Goal: Task Accomplishment & Management: Use online tool/utility

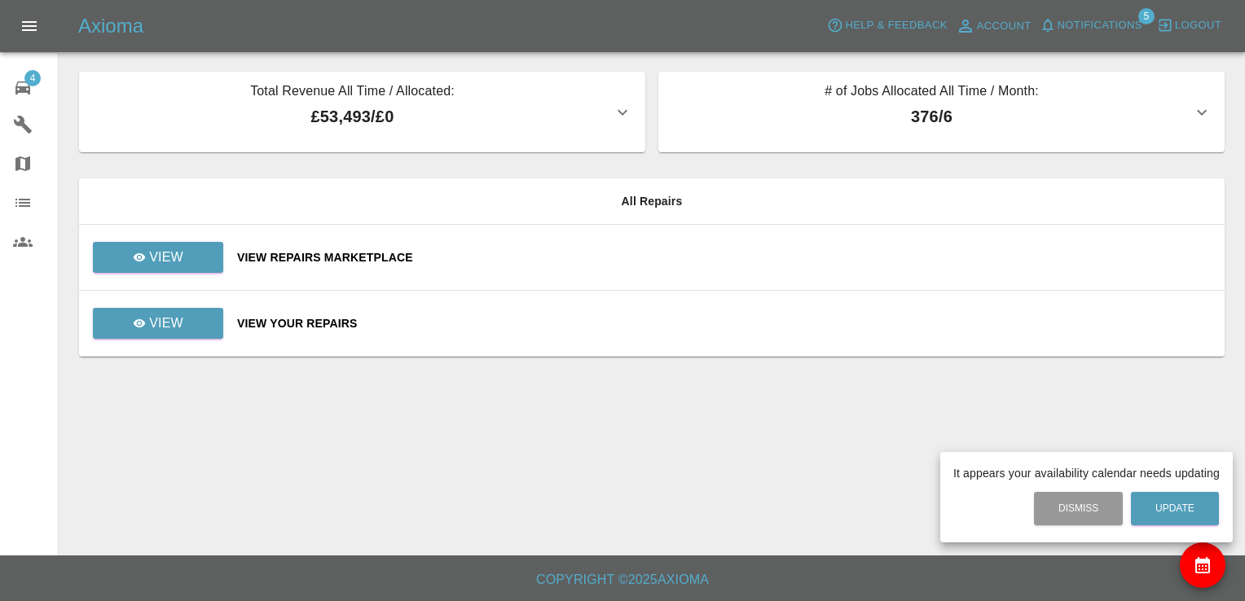
click at [35, 66] on div at bounding box center [622, 300] width 1245 height 601
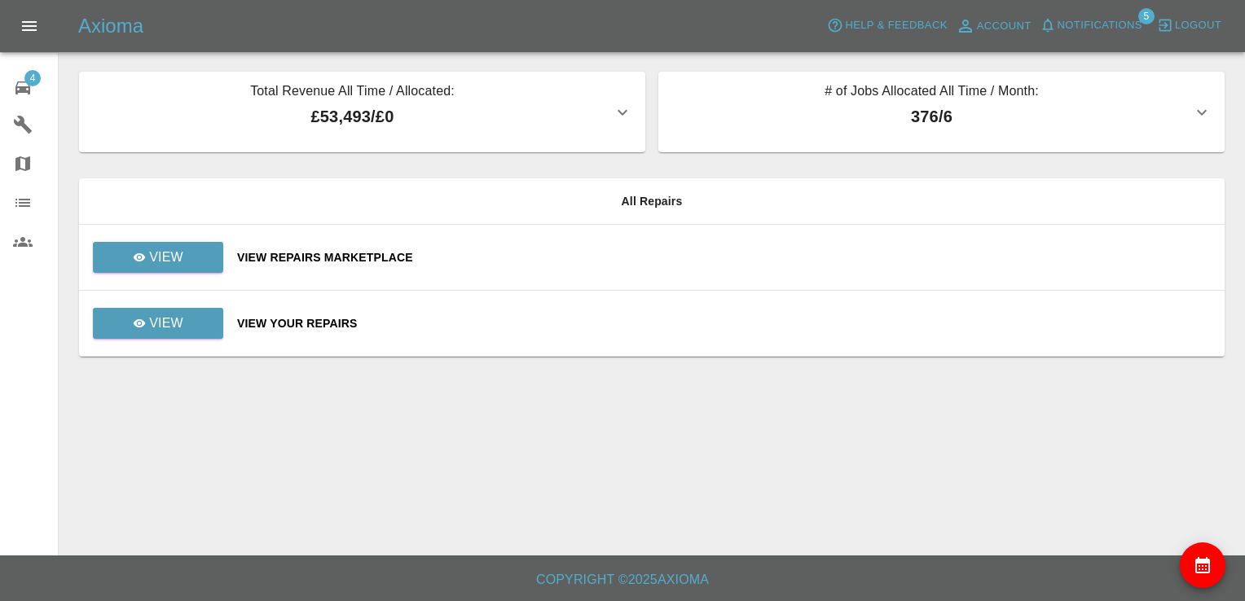
click at [37, 78] on span "4" at bounding box center [32, 78] width 16 height 16
click at [174, 321] on p "View" at bounding box center [166, 324] width 34 height 20
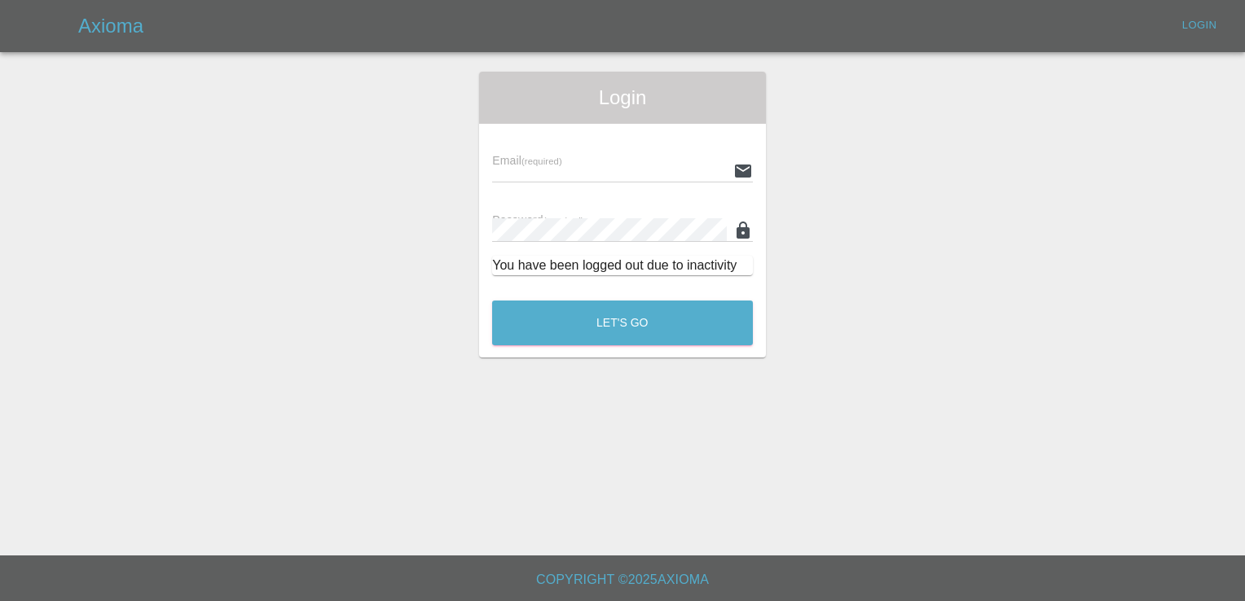
type input "[EMAIL_ADDRESS][DOMAIN_NAME]"
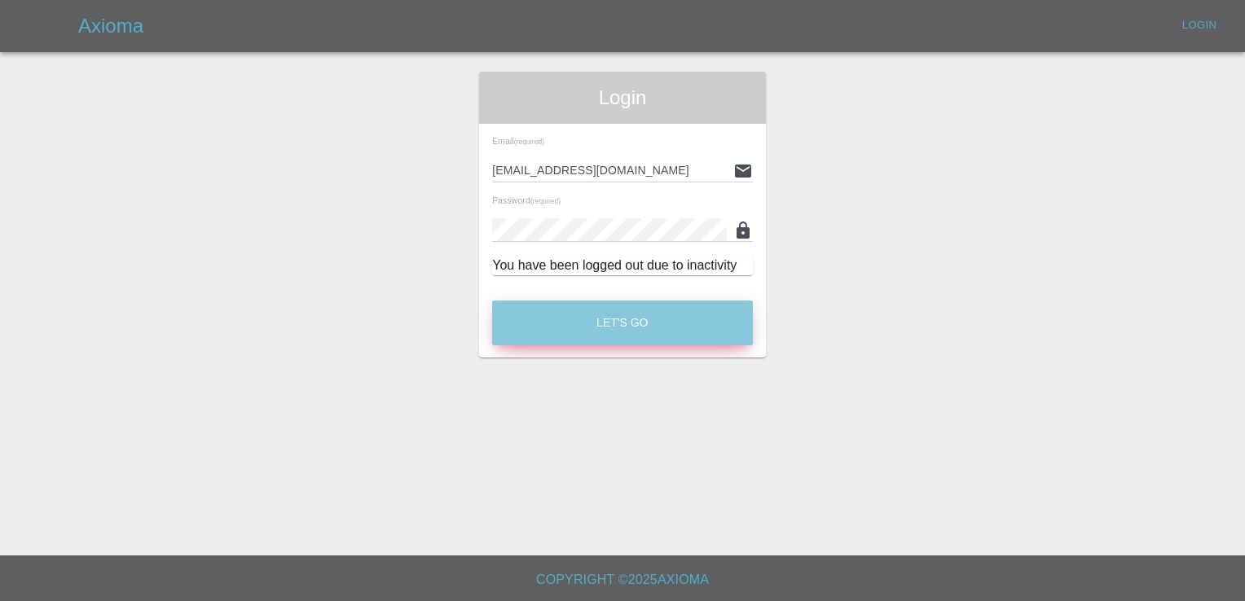
click at [631, 316] on button "Let's Go" at bounding box center [622, 323] width 261 height 45
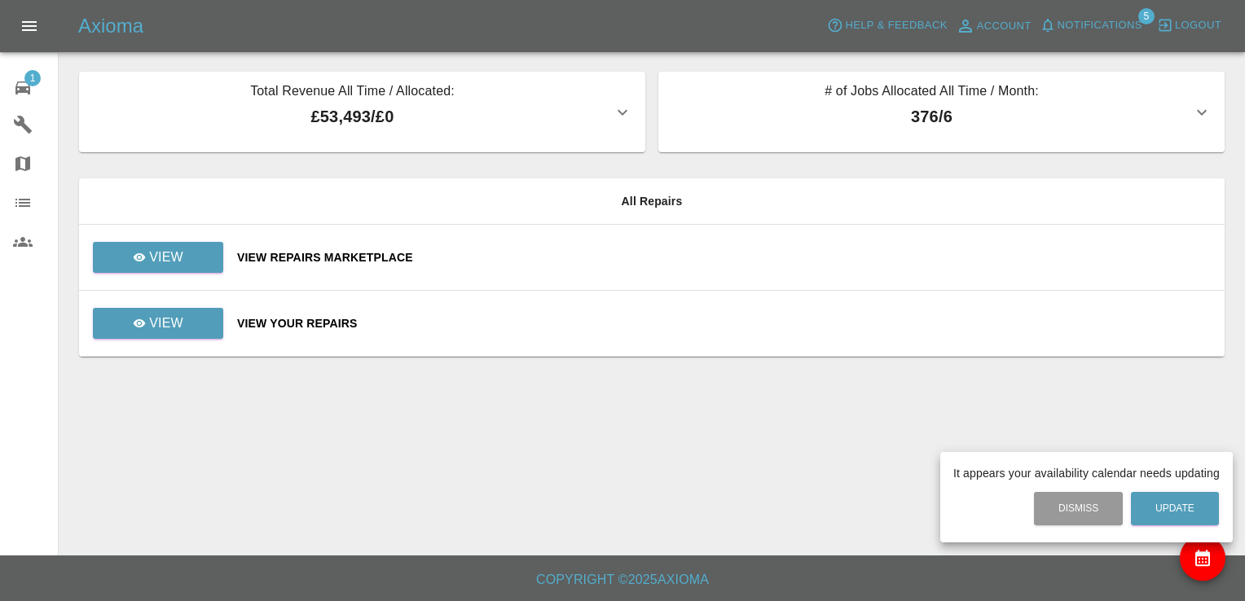
click at [188, 315] on div at bounding box center [622, 300] width 1245 height 601
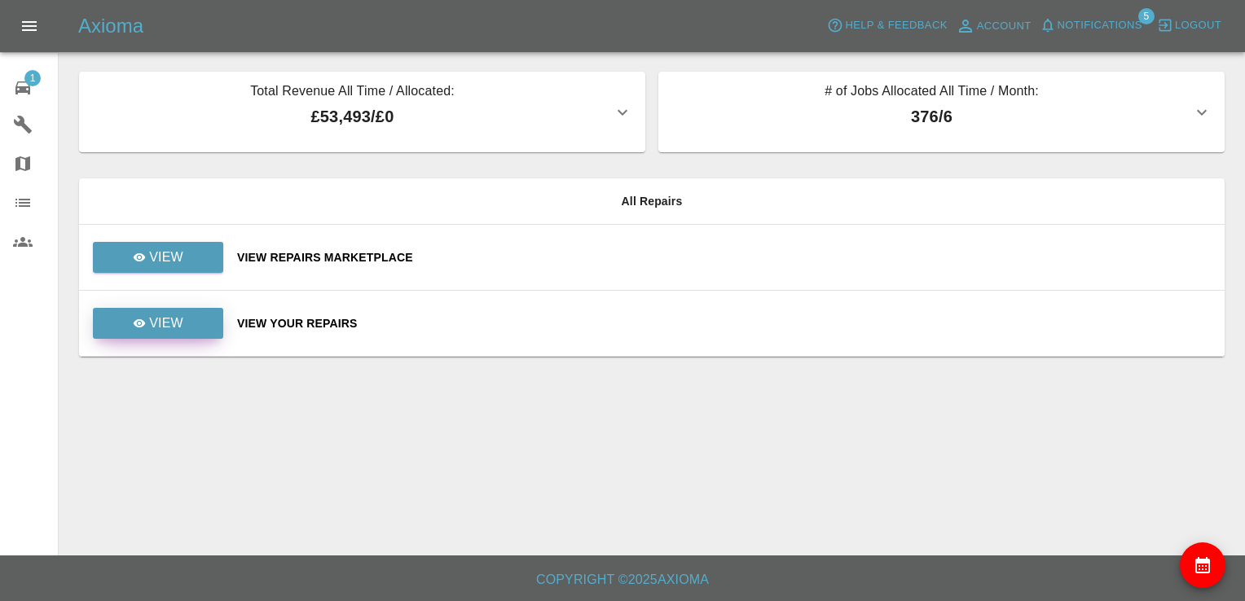
click at [174, 328] on p "View" at bounding box center [166, 324] width 34 height 20
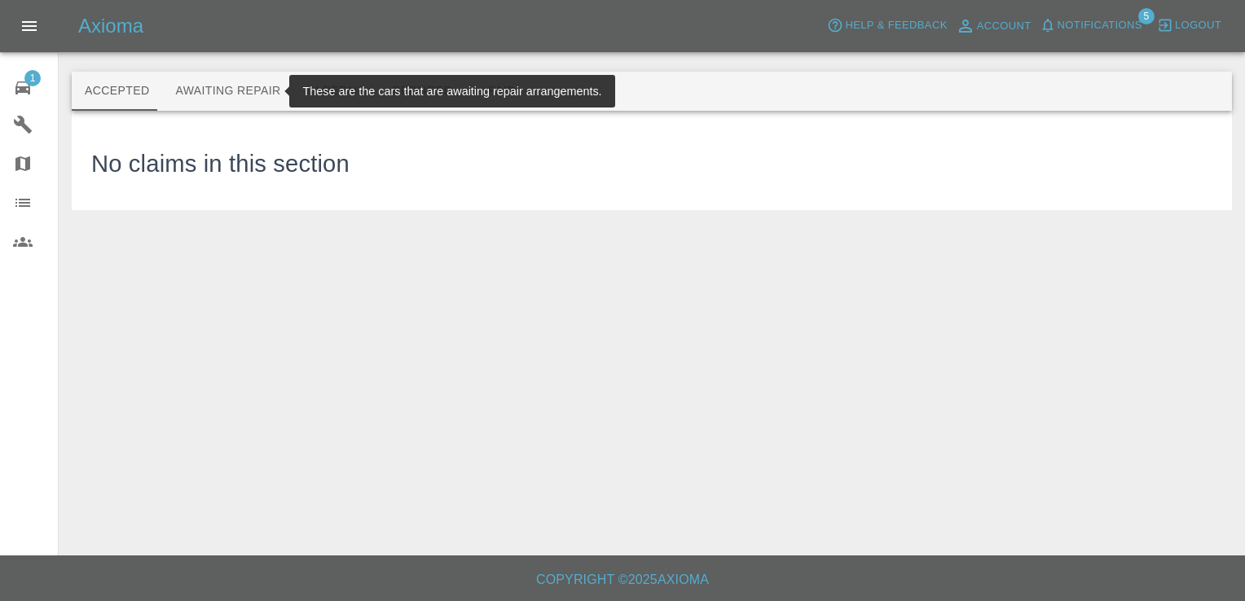
click at [248, 91] on button "Awaiting Repair" at bounding box center [227, 91] width 131 height 39
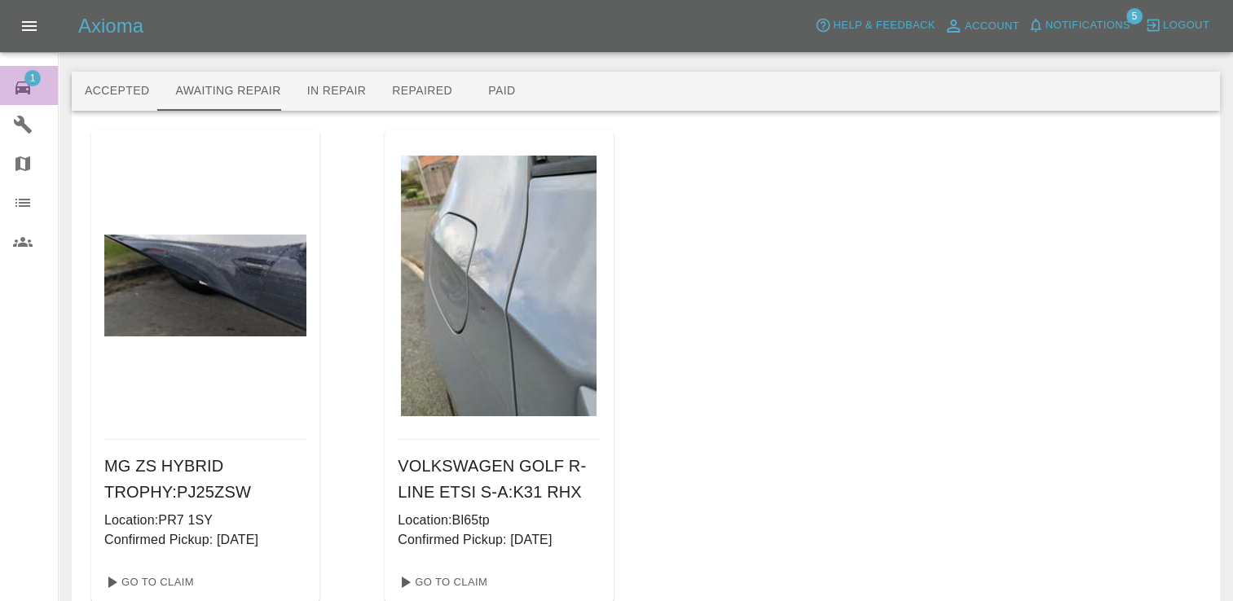
click at [17, 77] on div "1" at bounding box center [36, 86] width 46 height 24
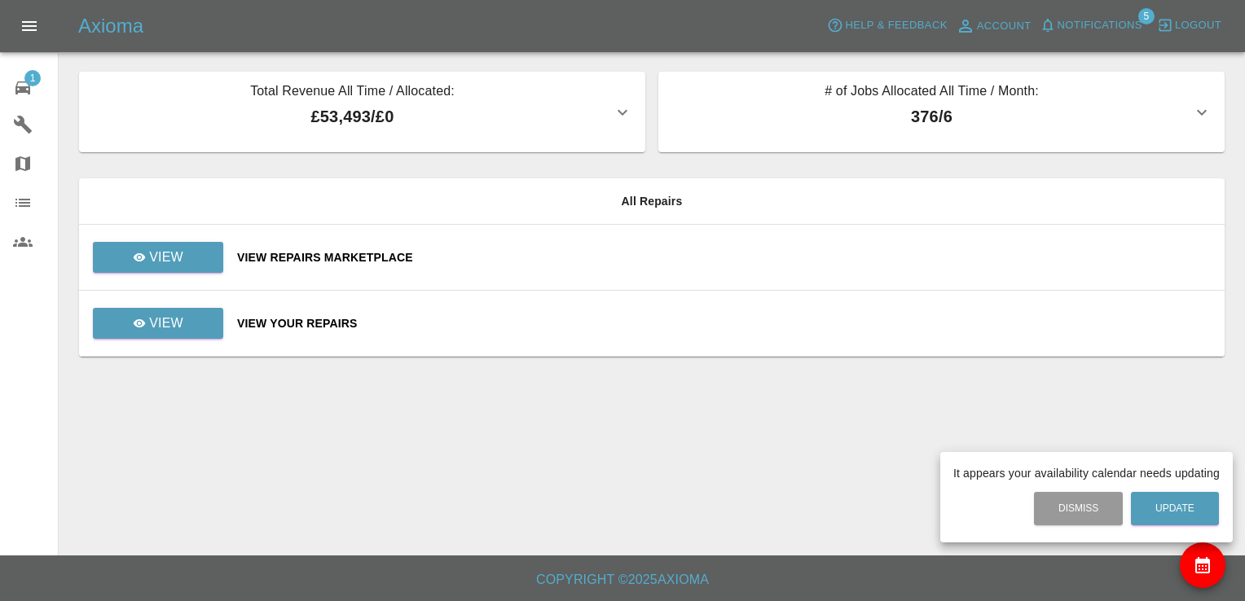
click at [176, 267] on div at bounding box center [622, 300] width 1245 height 601
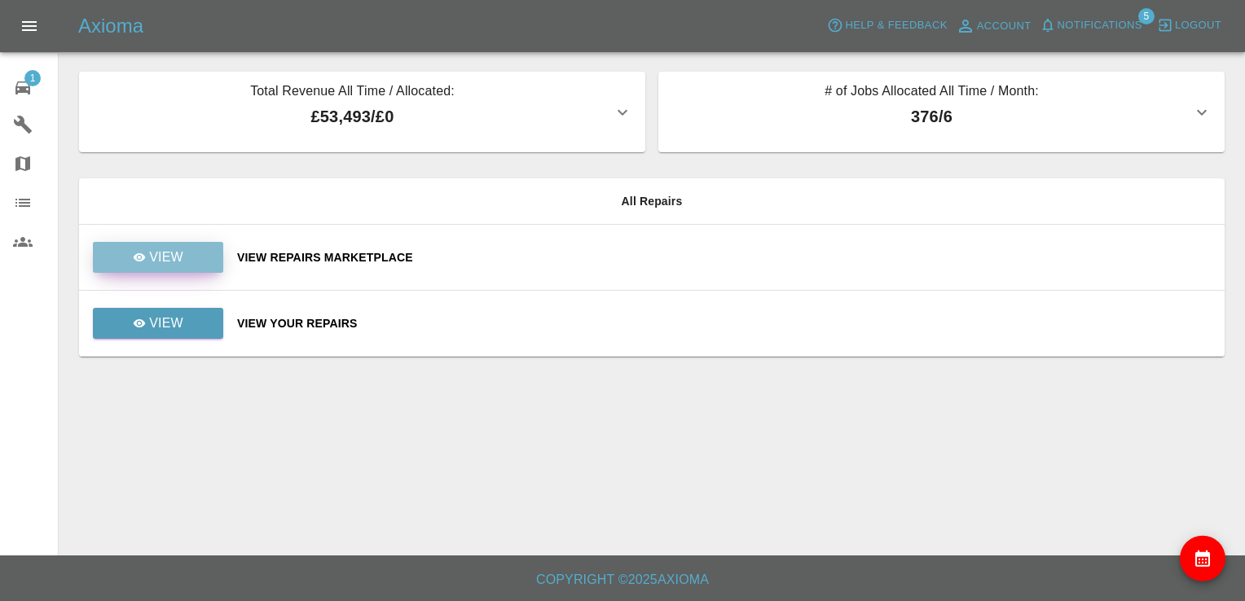
click at [178, 258] on p "View" at bounding box center [166, 258] width 34 height 20
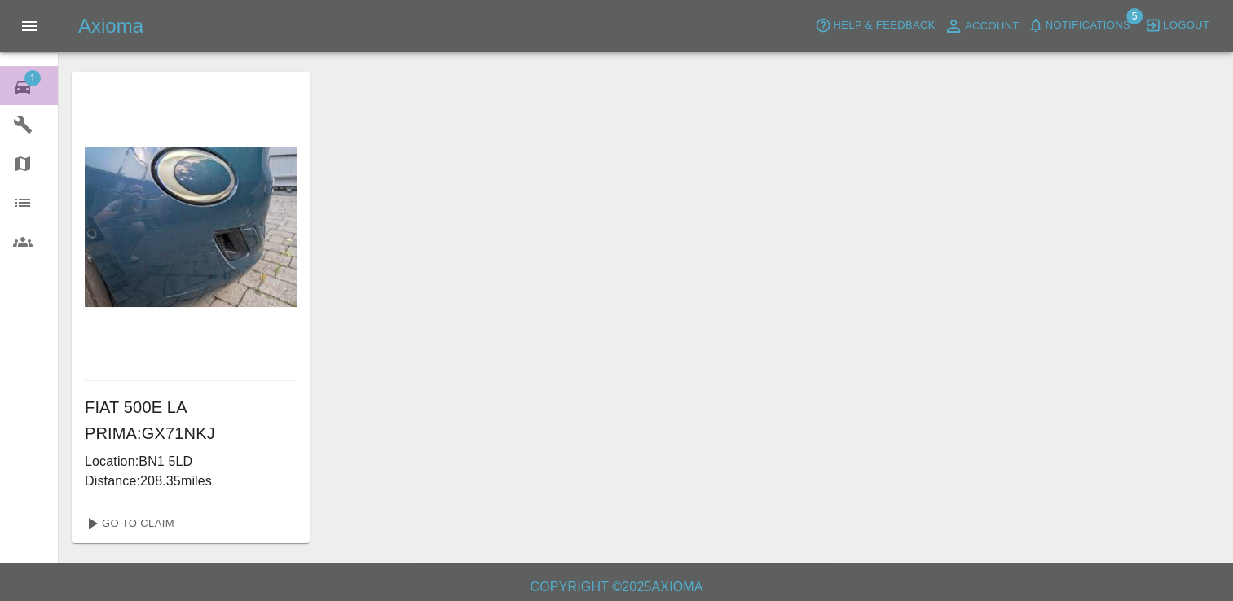
click at [28, 81] on span "1" at bounding box center [32, 78] width 16 height 16
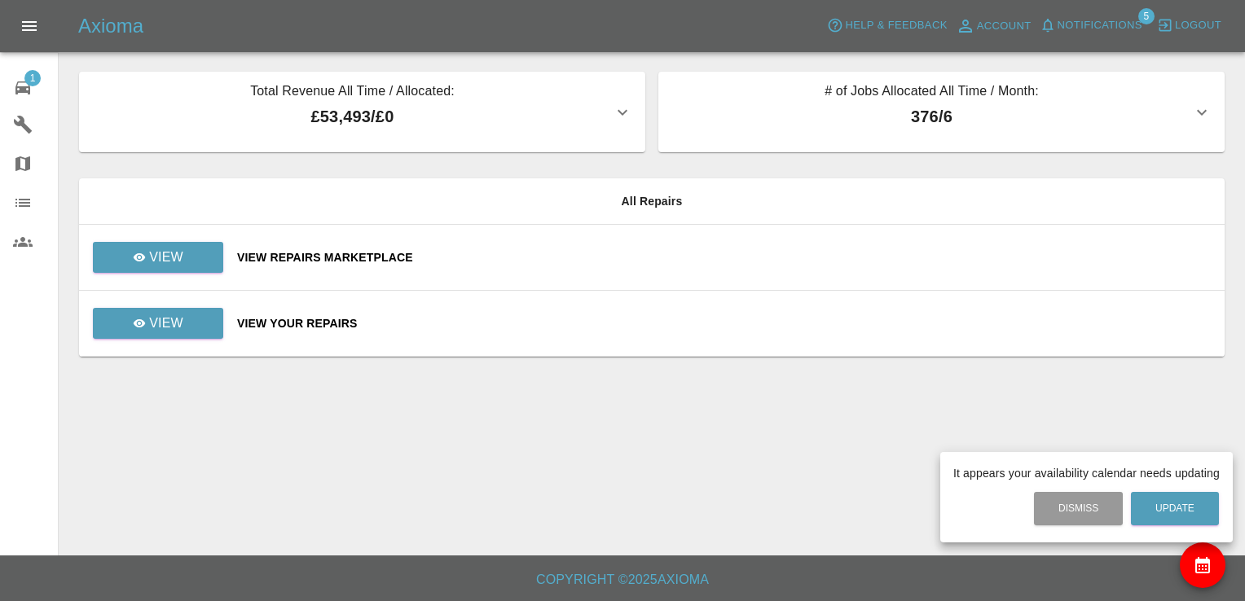
click at [152, 252] on div at bounding box center [622, 300] width 1245 height 601
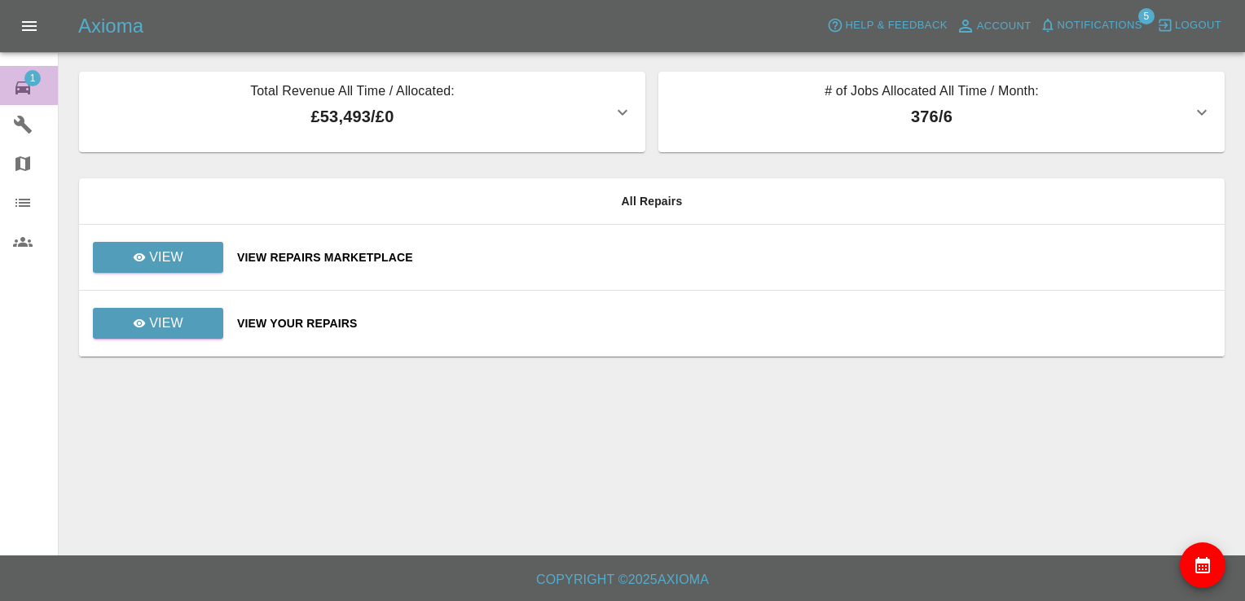
click at [31, 84] on span "1" at bounding box center [32, 78] width 16 height 16
click at [165, 253] on p "View" at bounding box center [166, 258] width 34 height 20
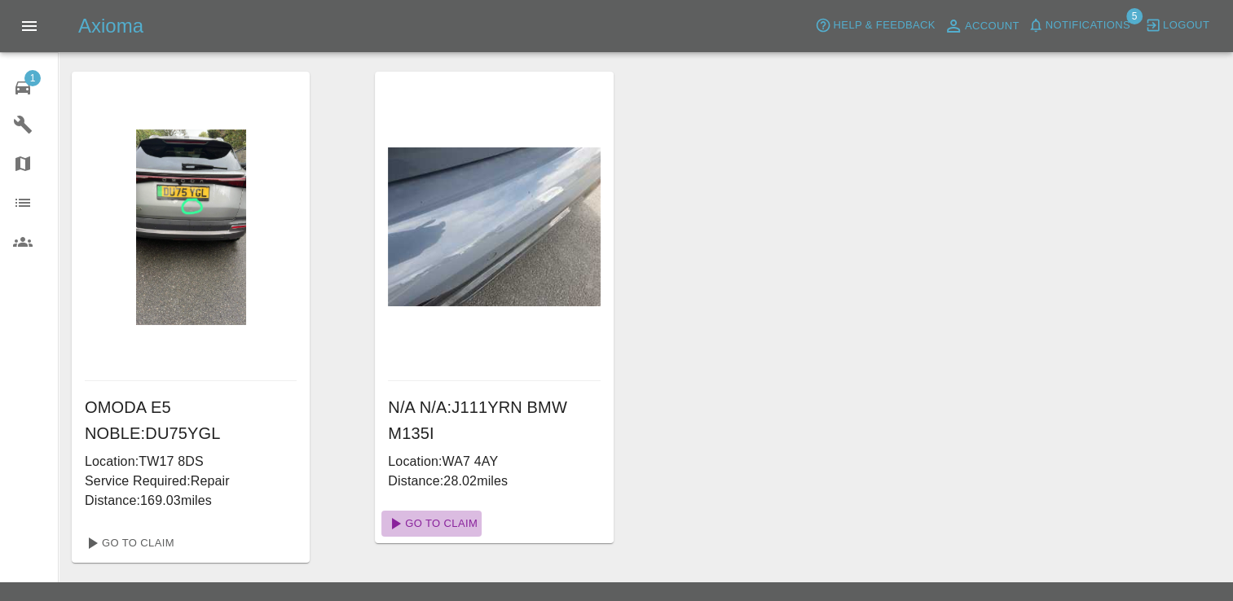
click at [438, 522] on link "Go To Claim" at bounding box center [431, 524] width 100 height 26
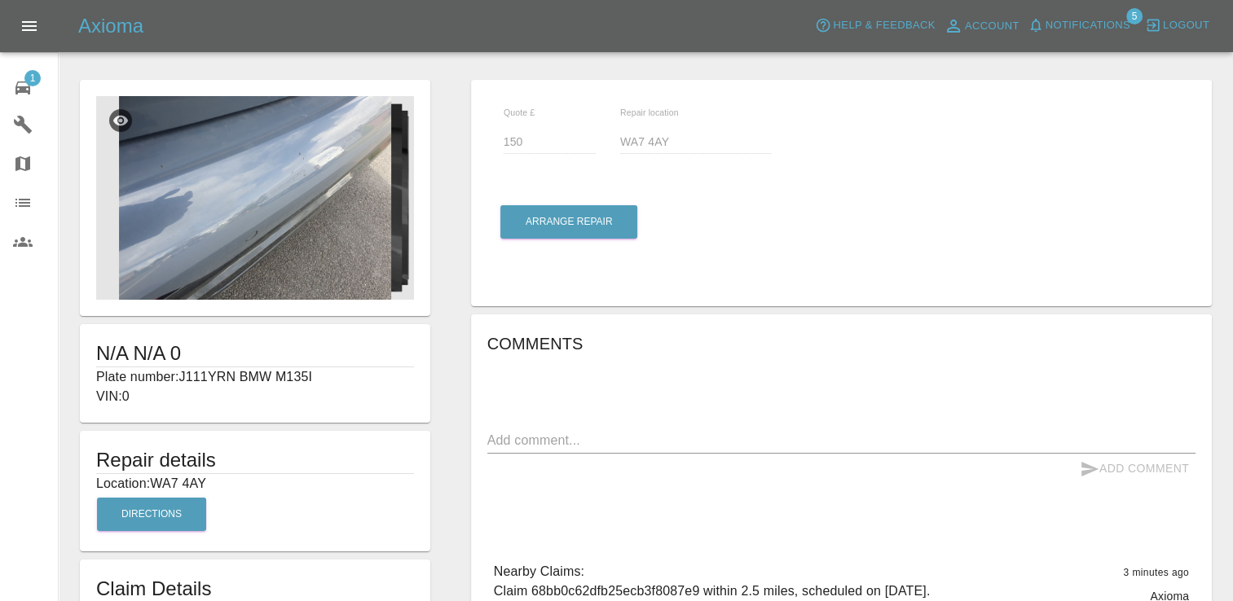
click at [325, 186] on img at bounding box center [255, 198] width 318 height 204
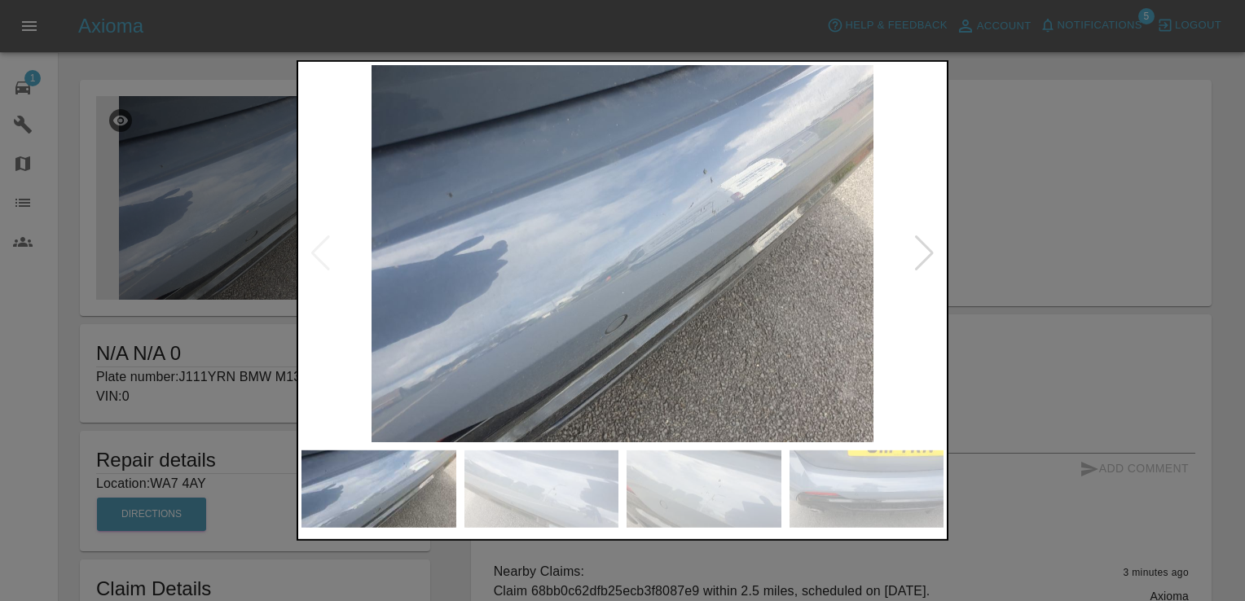
click at [925, 251] on div at bounding box center [925, 254] width 22 height 36
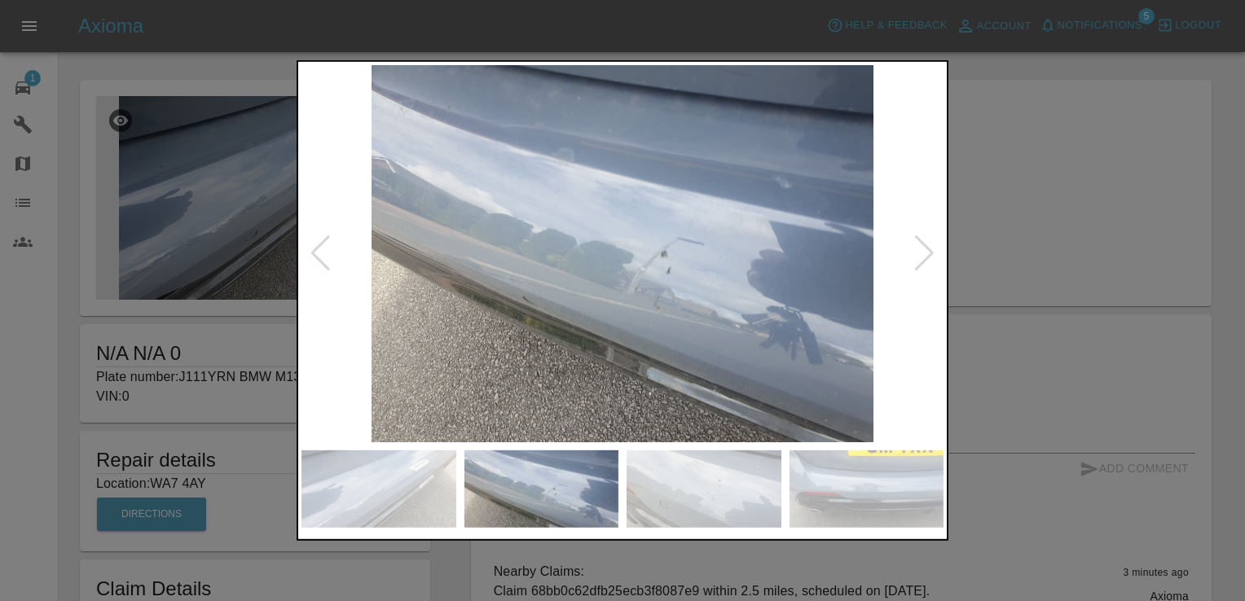
click at [927, 249] on div at bounding box center [925, 254] width 22 height 36
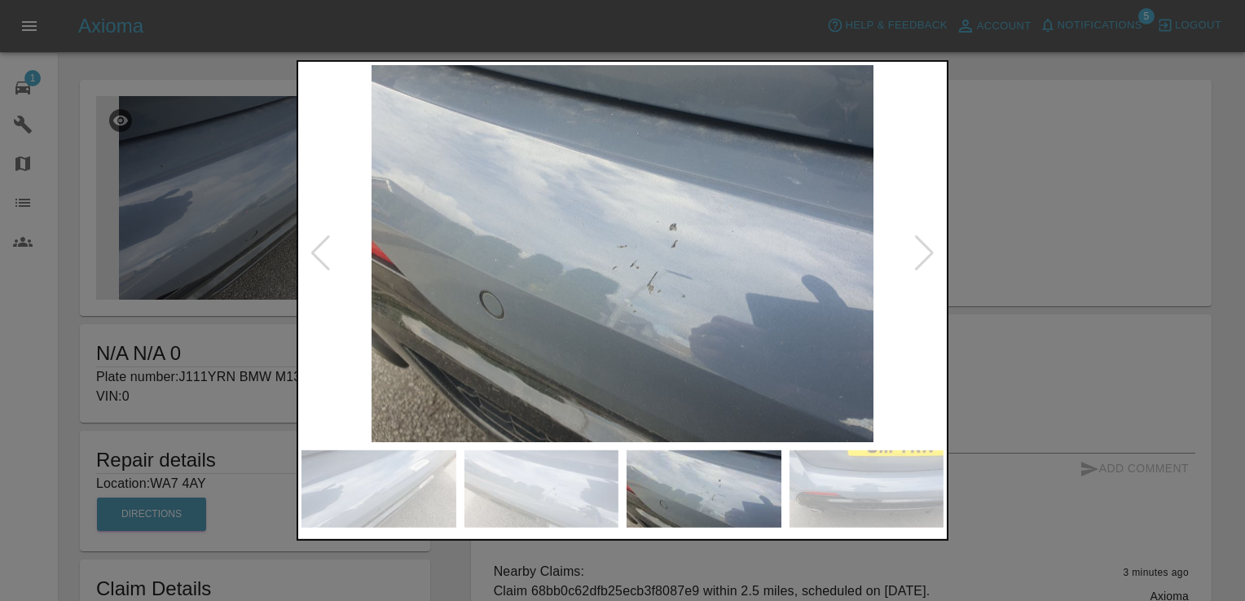
click at [927, 249] on div at bounding box center [925, 254] width 22 height 36
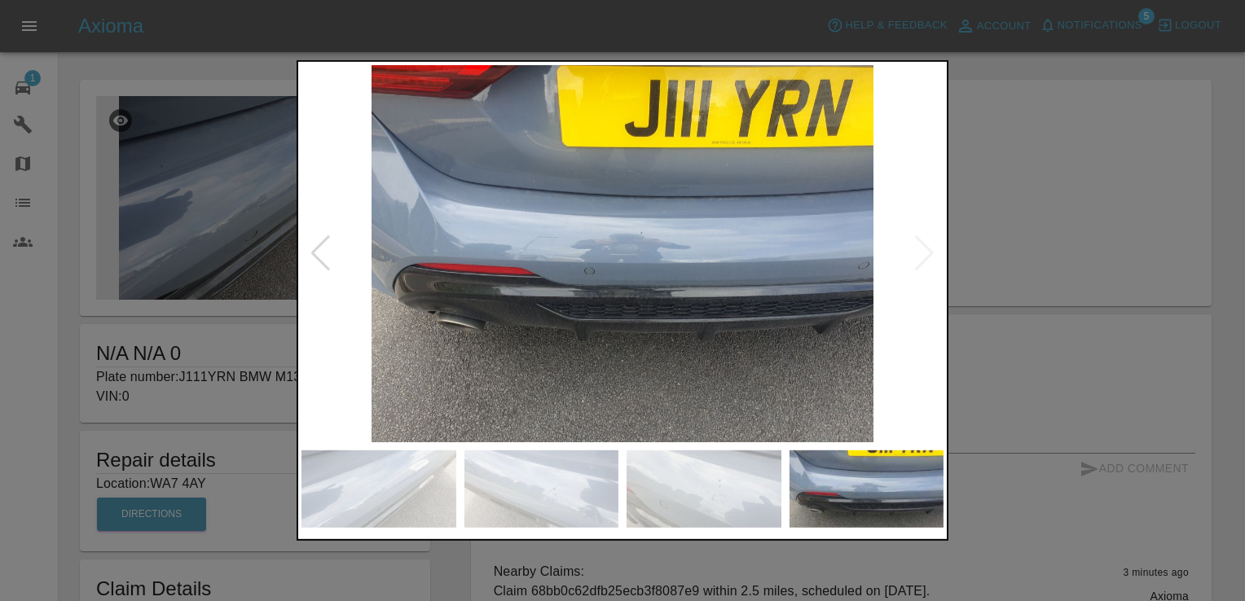
click at [1059, 220] on div at bounding box center [622, 300] width 1245 height 601
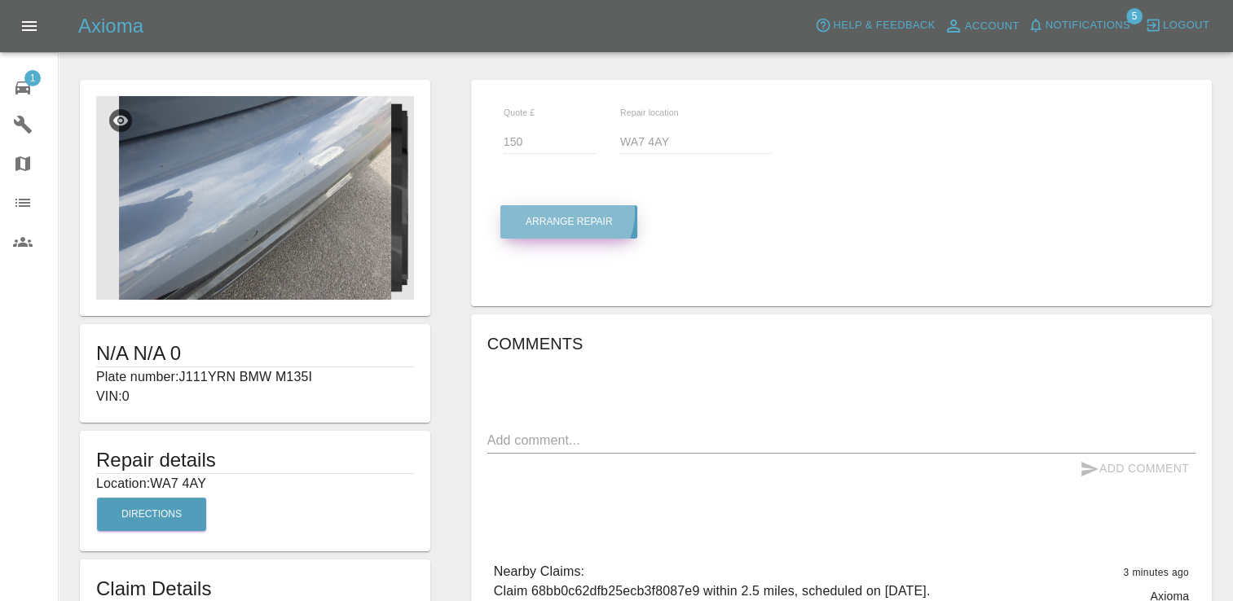
click at [556, 212] on button "Arrange Repair" at bounding box center [568, 221] width 137 height 33
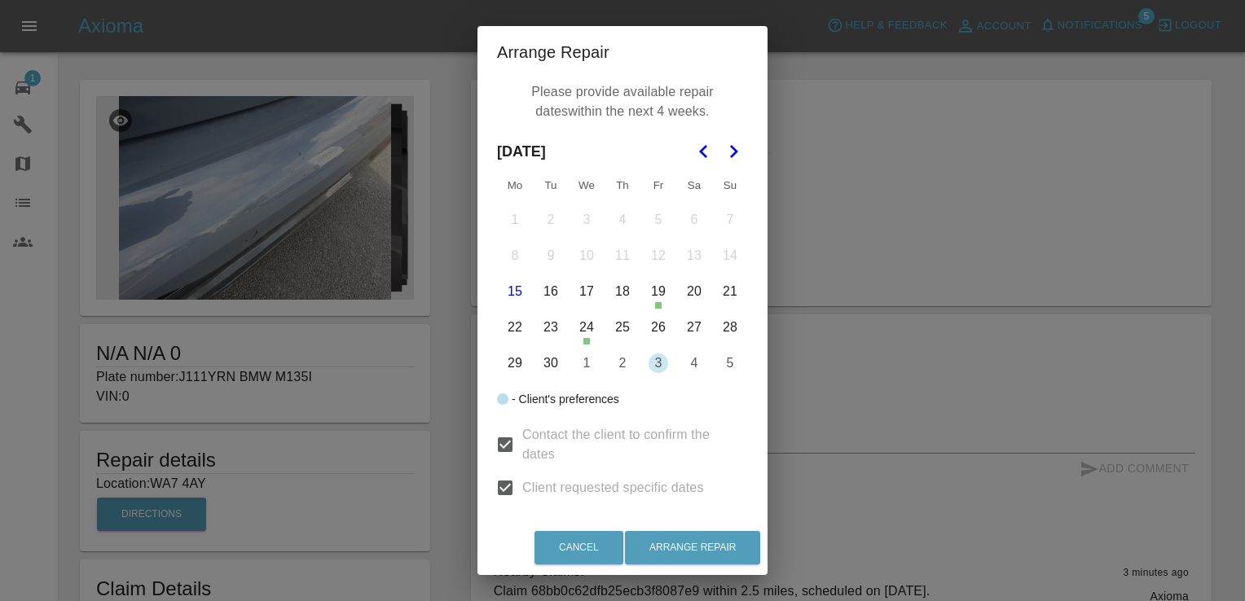
click at [544, 323] on button "23" at bounding box center [551, 327] width 34 height 34
click at [610, 326] on button "25" at bounding box center [622, 327] width 34 height 34
click at [510, 365] on button "29" at bounding box center [515, 363] width 34 height 34
click at [544, 363] on button "30" at bounding box center [551, 363] width 34 height 34
click at [586, 361] on button "1" at bounding box center [587, 363] width 34 height 34
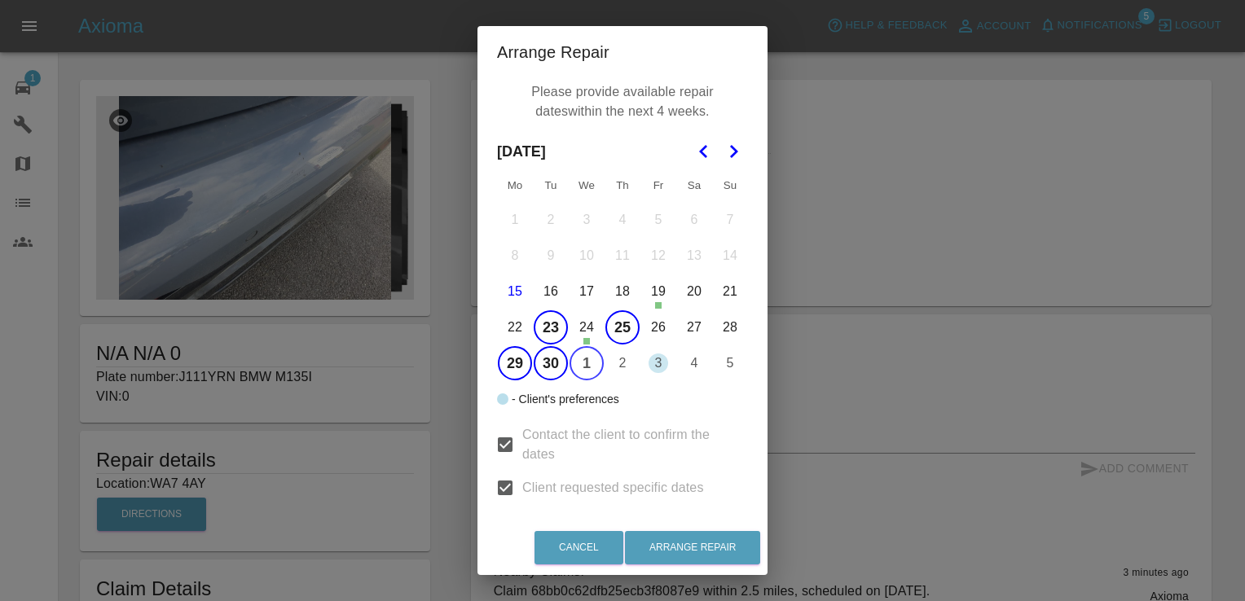
click at [618, 366] on button "2" at bounding box center [622, 363] width 34 height 34
click at [696, 553] on button "Arrange Repair" at bounding box center [692, 547] width 135 height 33
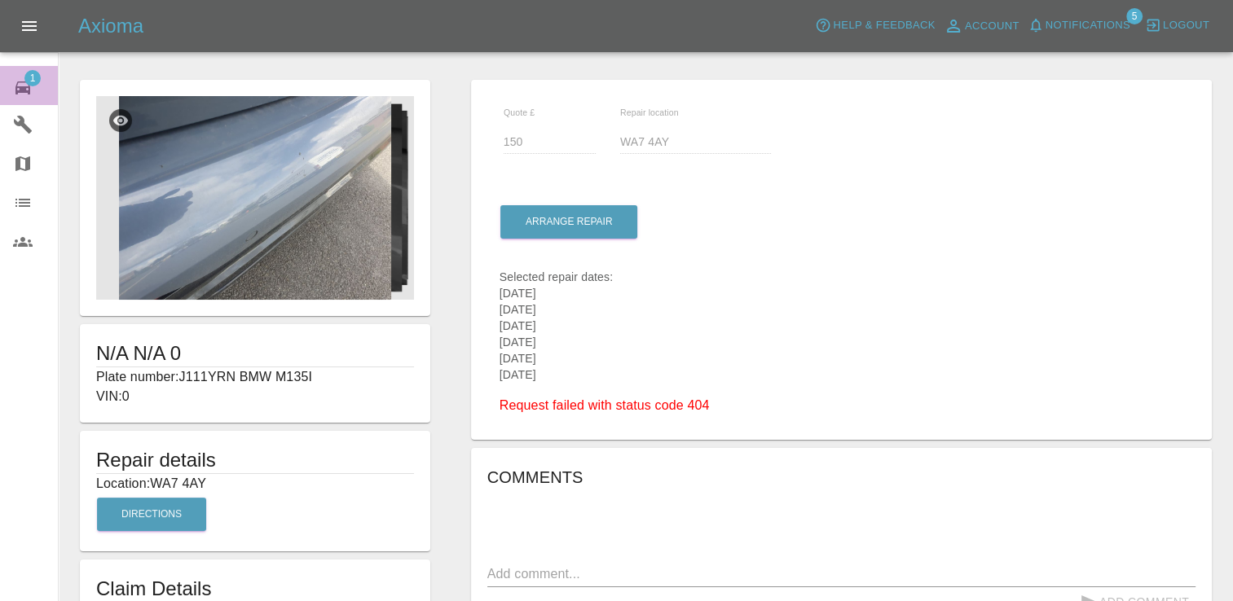
click at [24, 80] on span "1" at bounding box center [32, 78] width 16 height 16
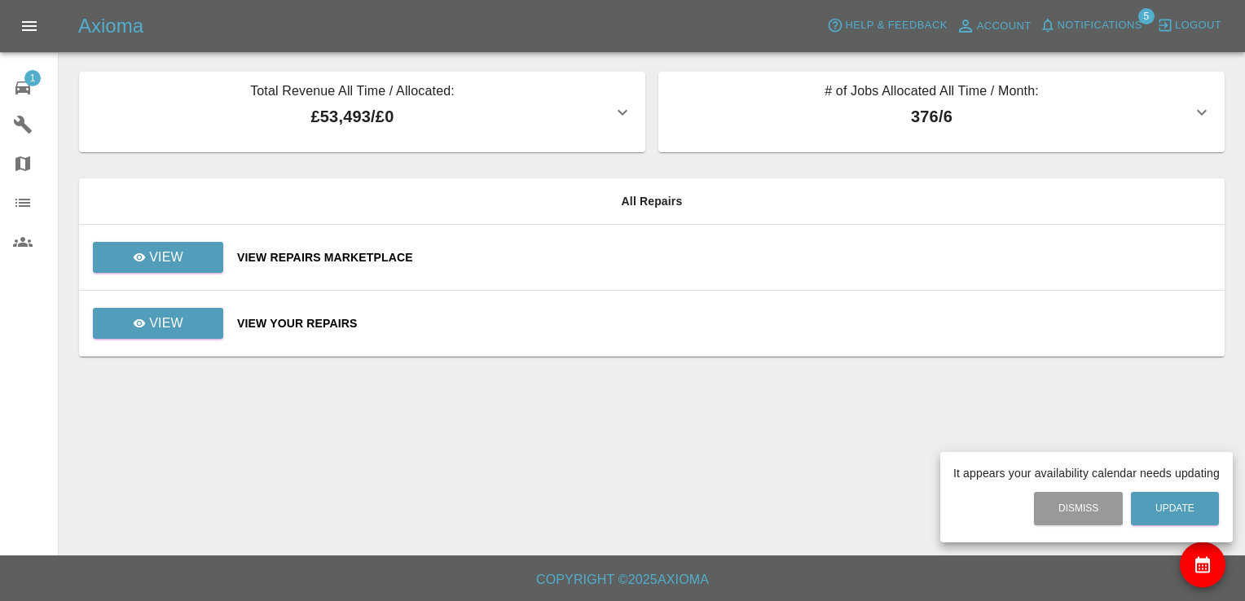
click at [156, 274] on div at bounding box center [622, 300] width 1245 height 601
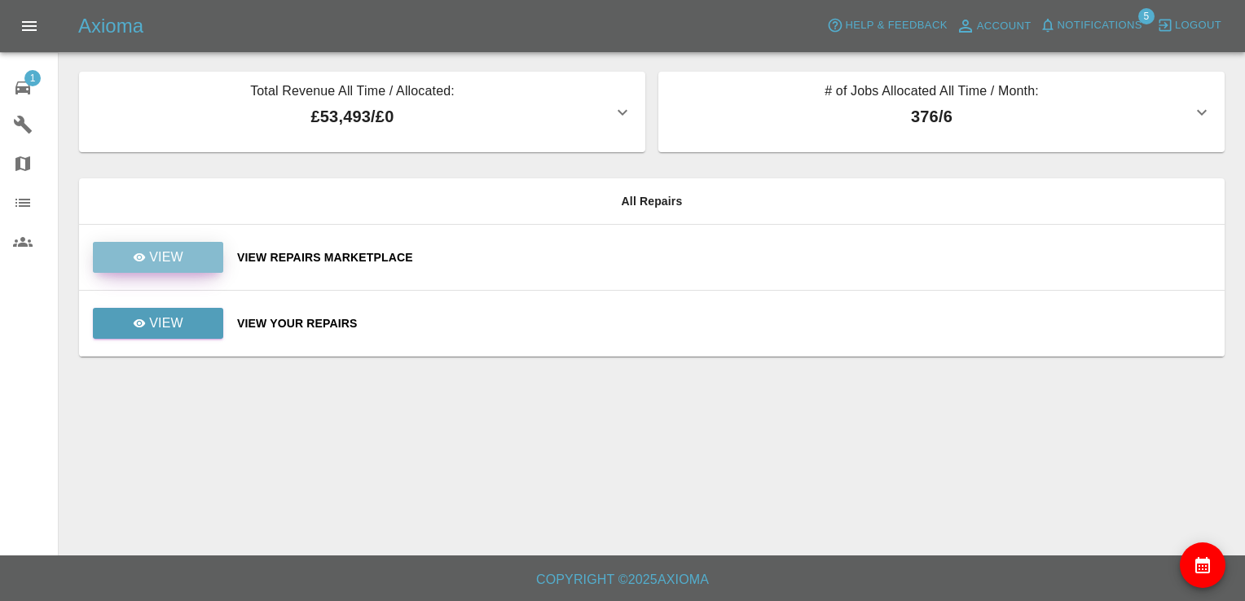
click at [174, 251] on p "View" at bounding box center [166, 258] width 34 height 20
